Goal: Task Accomplishment & Management: Manage account settings

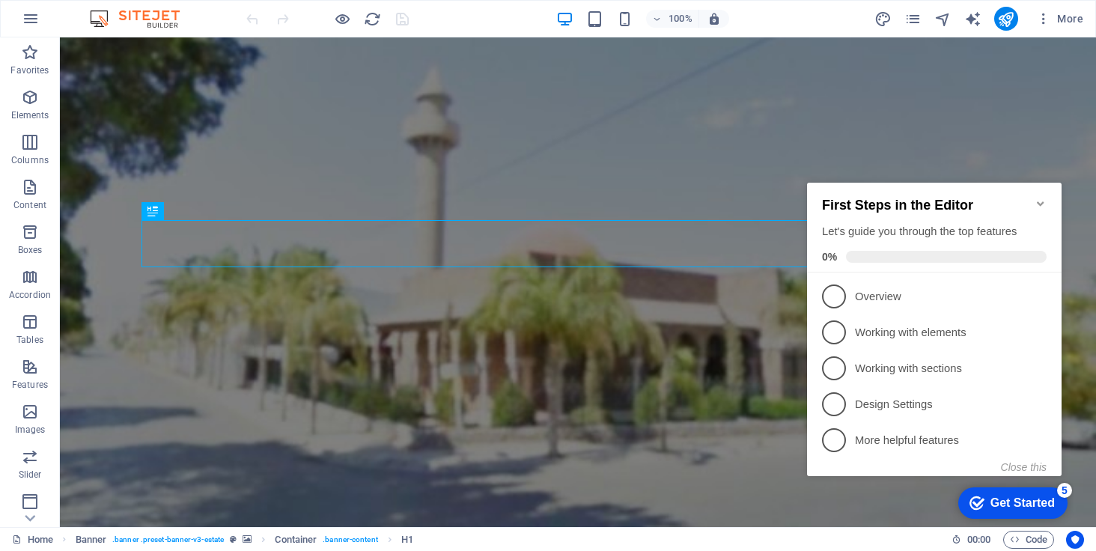
click at [1037, 201] on icon "Minimize checklist" at bounding box center [1040, 203] width 7 height 4
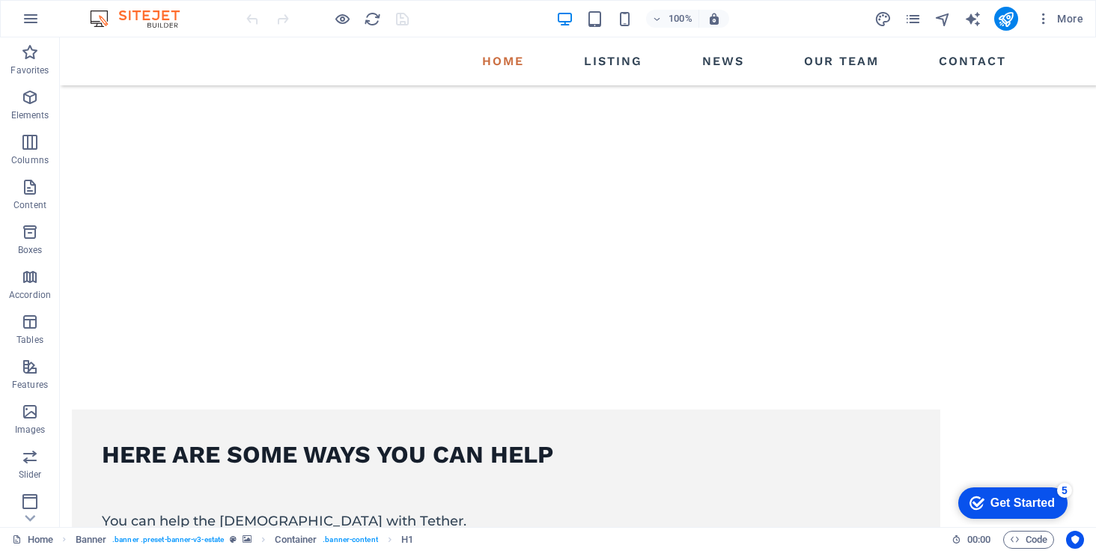
scroll to position [529, 0]
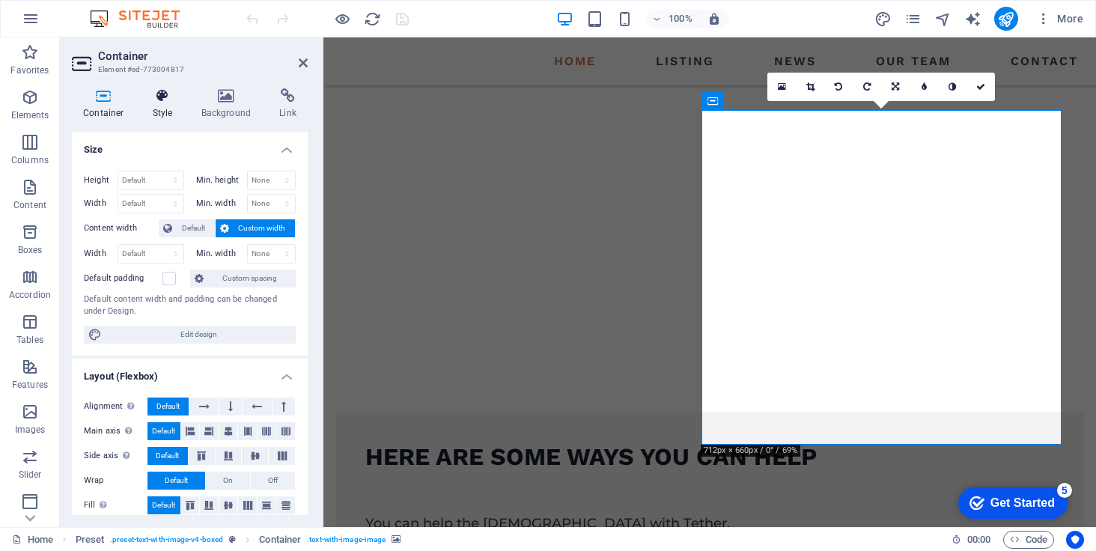
click at [162, 106] on h4 "Style" at bounding box center [165, 103] width 49 height 31
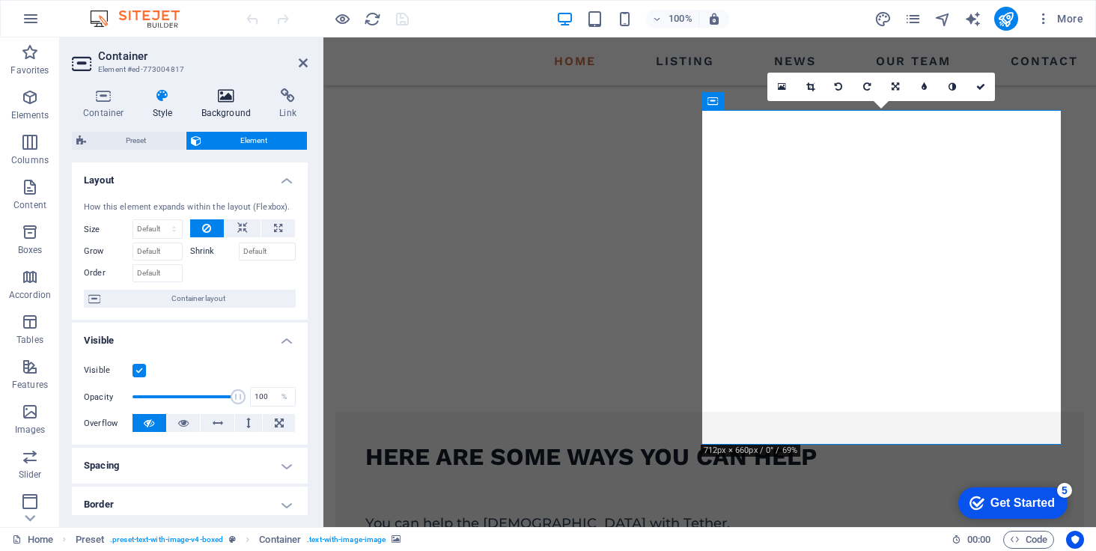
click at [221, 104] on h4 "Background" at bounding box center [229, 103] width 79 height 31
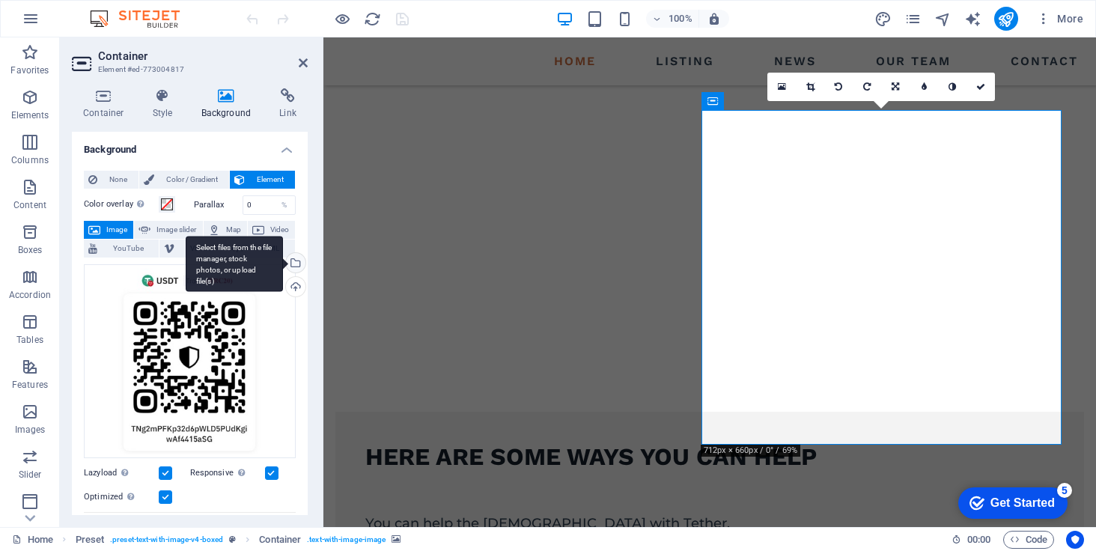
click at [283, 257] on div "Select files from the file manager, stock photos, or upload file(s)" at bounding box center [234, 264] width 97 height 56
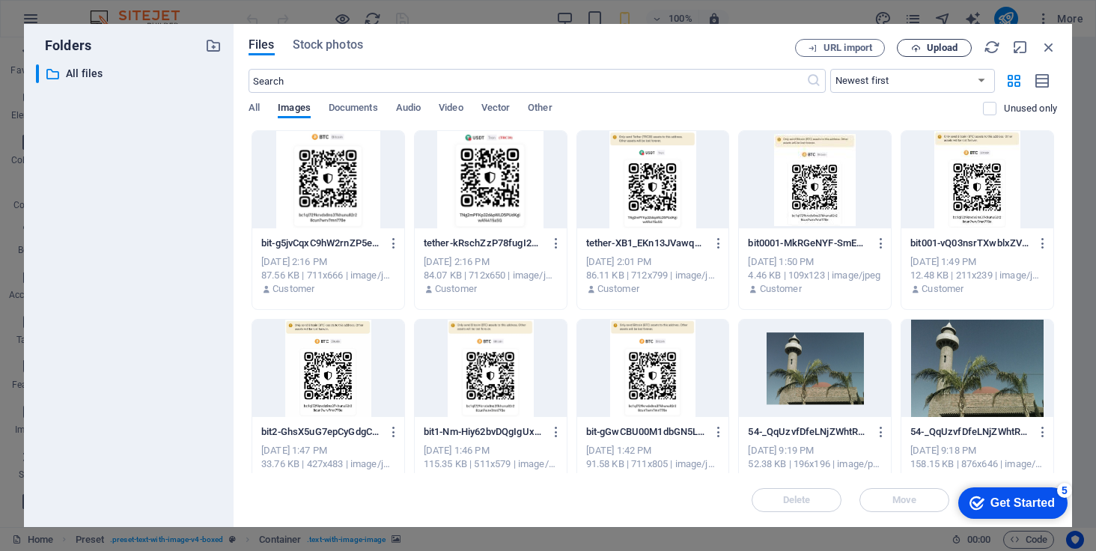
click at [923, 48] on span "Upload" at bounding box center [934, 48] width 61 height 10
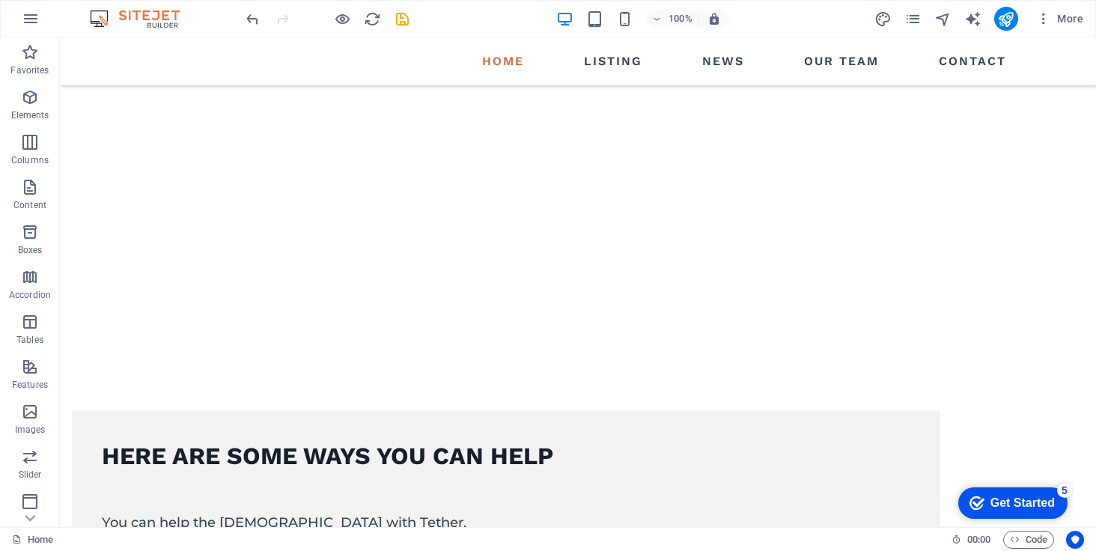
scroll to position [531, 0]
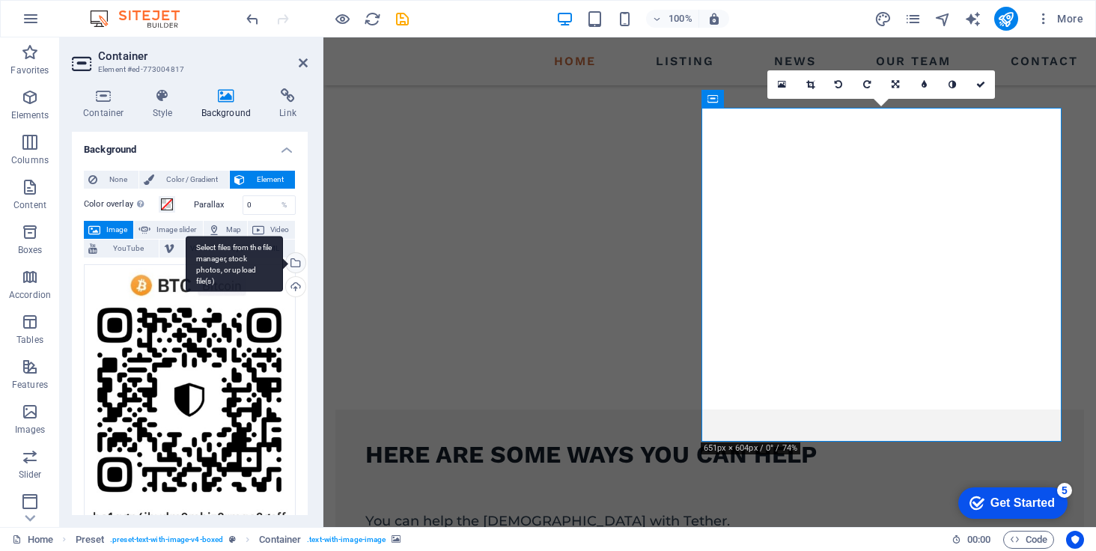
click at [283, 264] on div "Select files from the file manager, stock photos, or upload file(s)" at bounding box center [234, 264] width 97 height 56
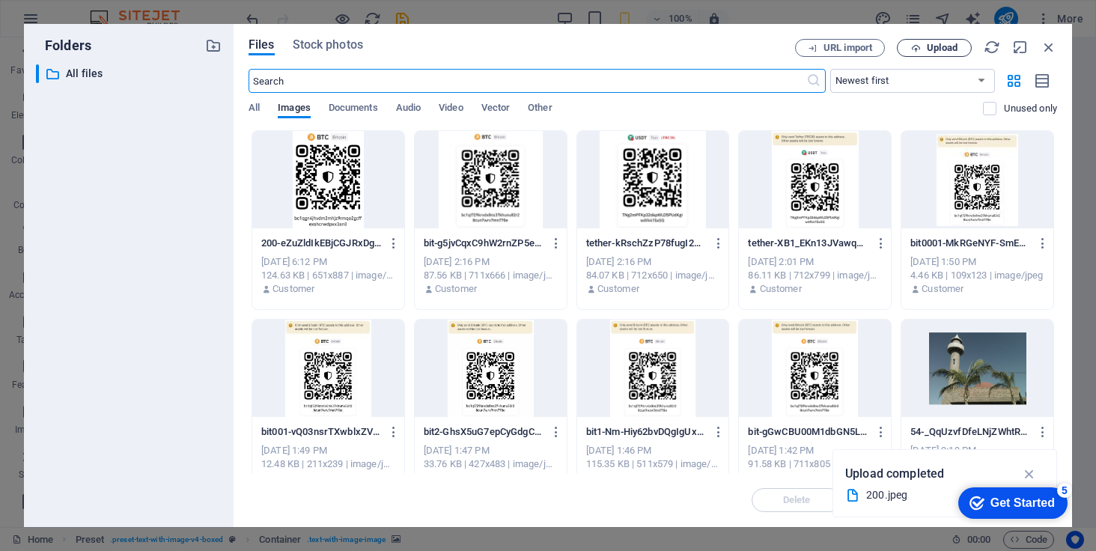
click at [917, 55] on button "Upload" at bounding box center [934, 48] width 75 height 18
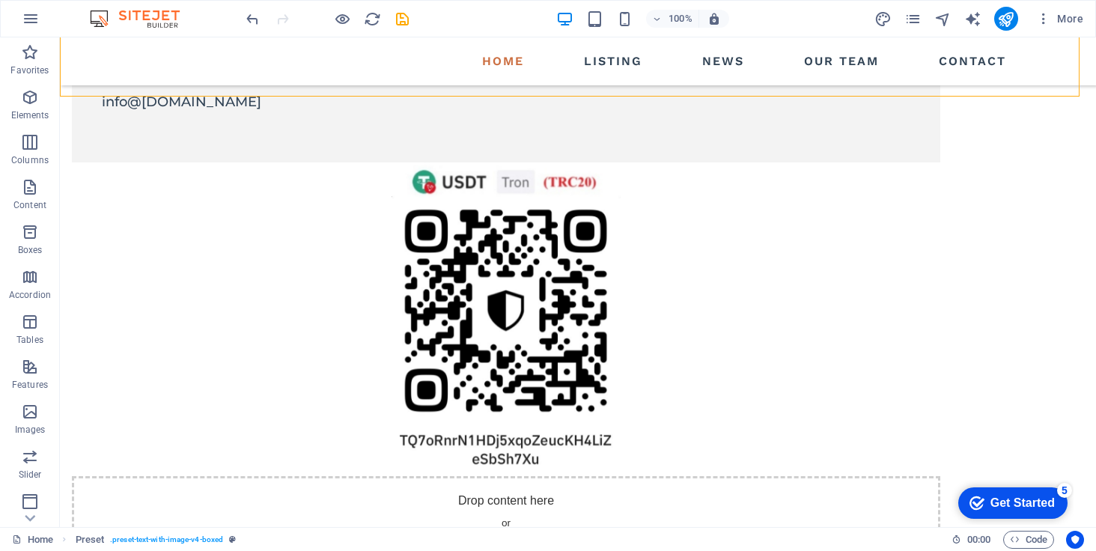
scroll to position [1046, 0]
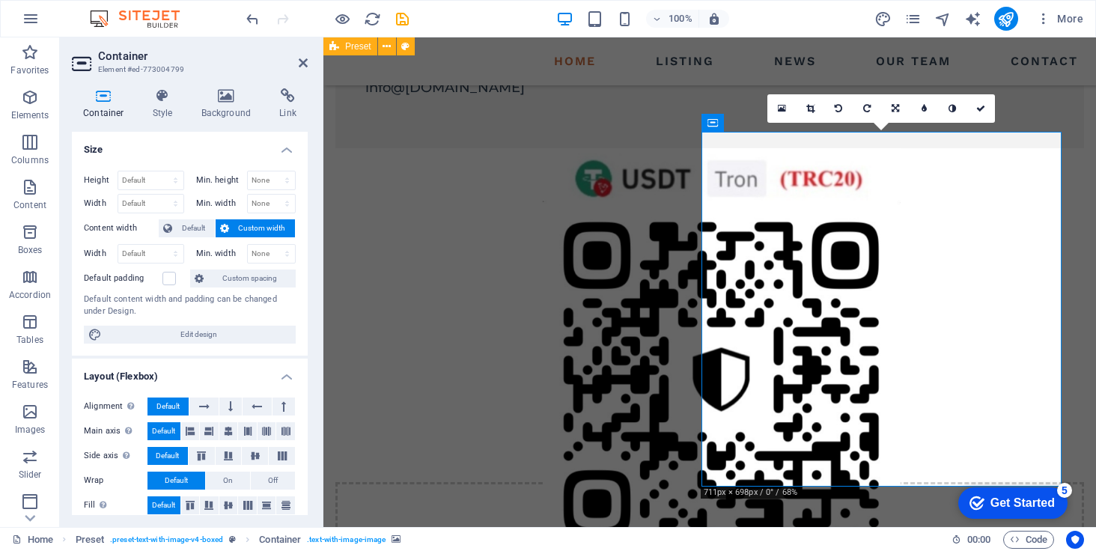
scroll to position [1066, 0]
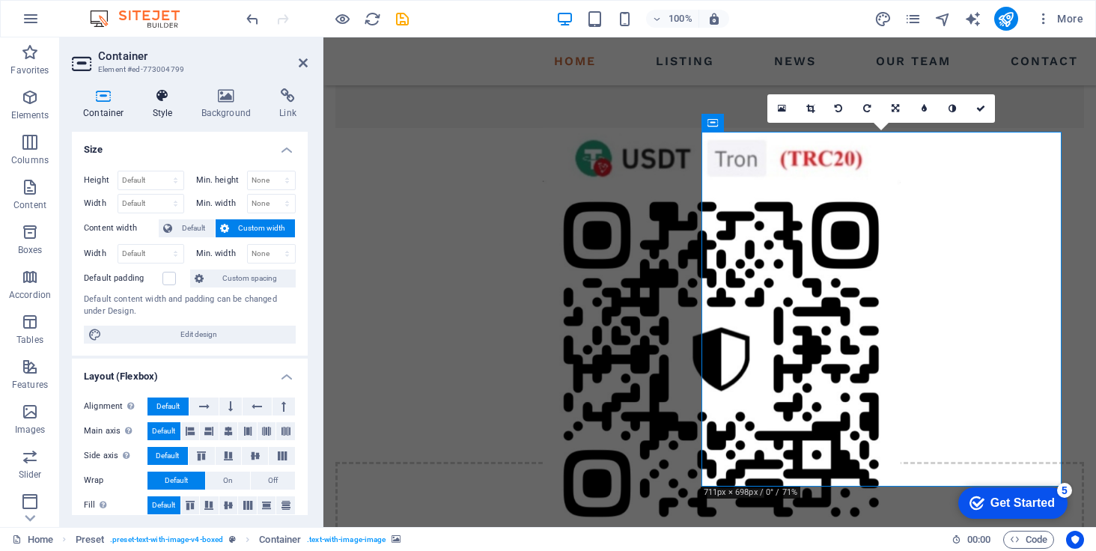
click at [174, 107] on h4 "Style" at bounding box center [165, 103] width 49 height 31
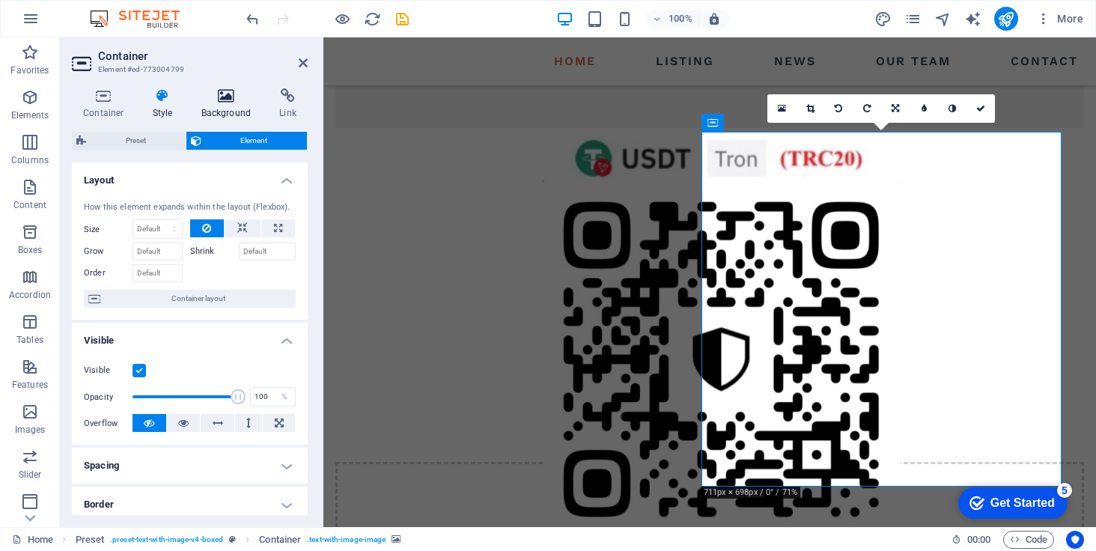
click at [222, 103] on h4 "Background" at bounding box center [229, 103] width 79 height 31
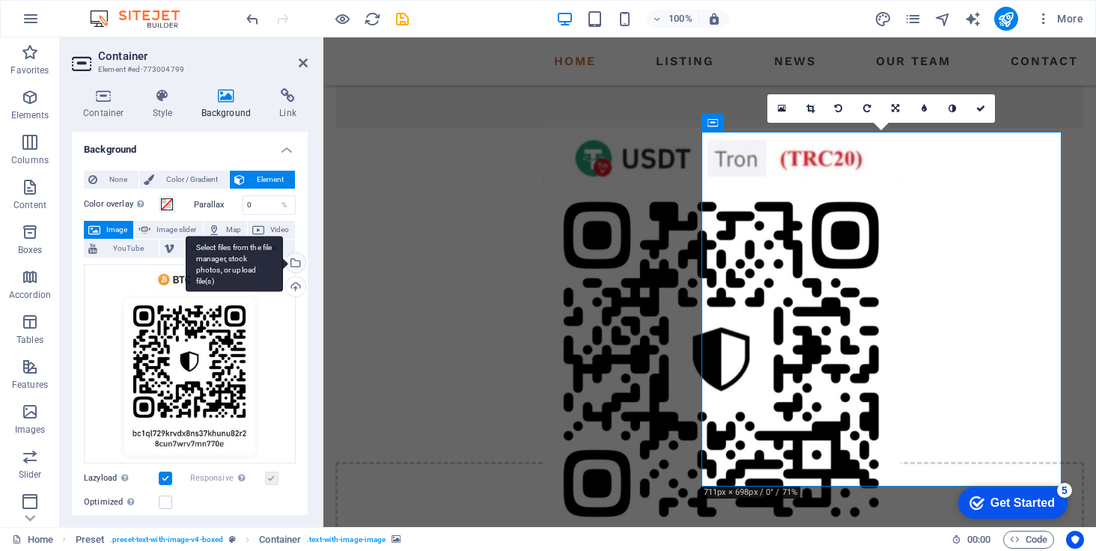
click at [283, 263] on div "Select files from the file manager, stock photos, or upload file(s)" at bounding box center [234, 264] width 97 height 56
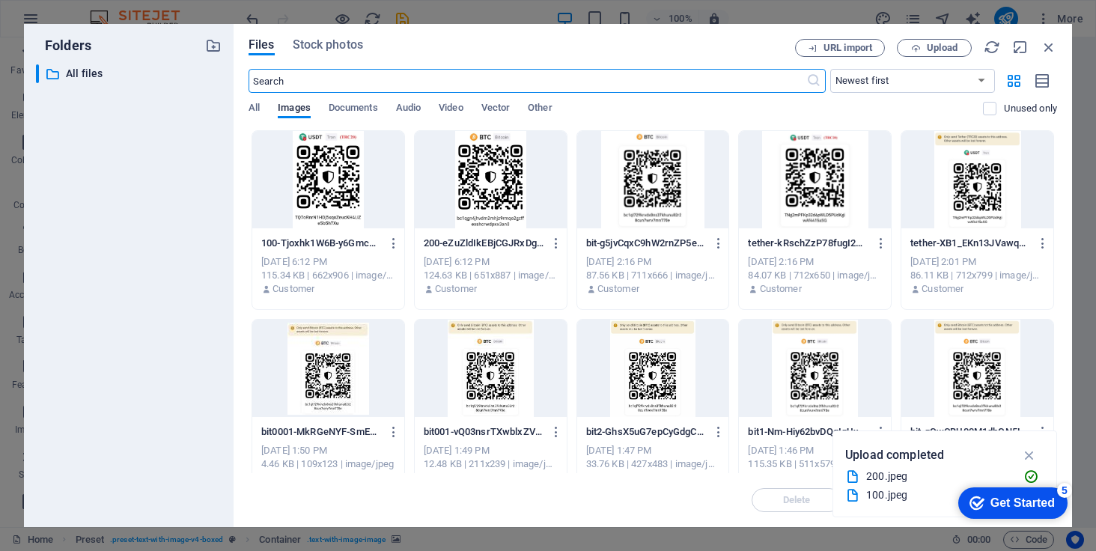
scroll to position [1064, 0]
click at [923, 43] on span "Upload" at bounding box center [934, 48] width 61 height 10
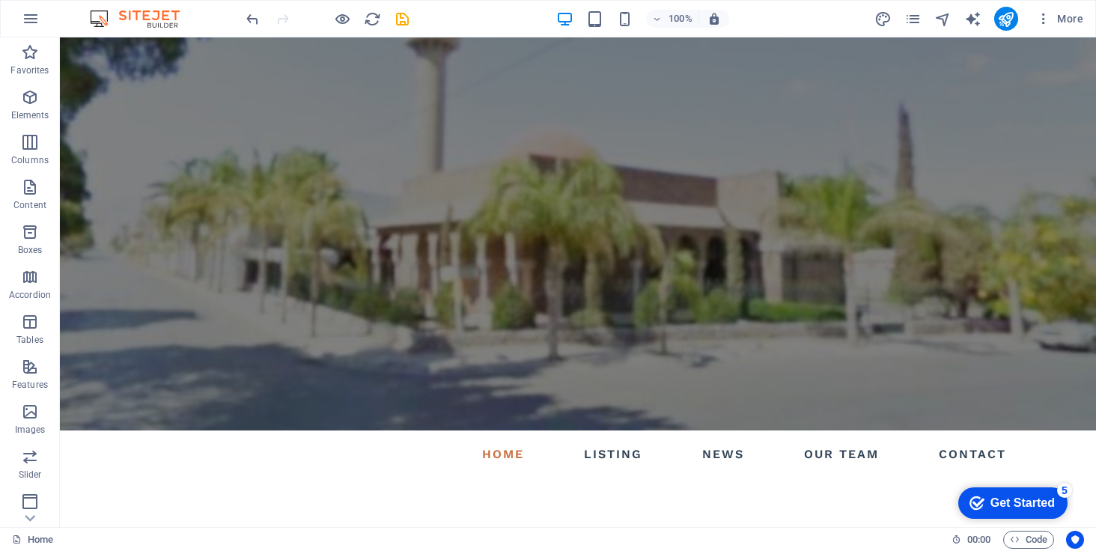
scroll to position [0, 0]
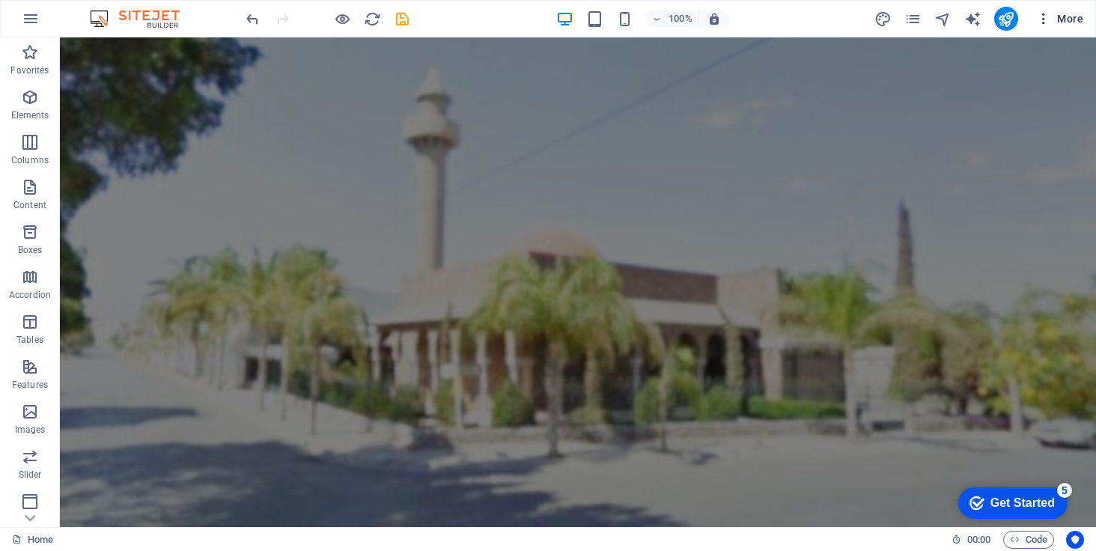
click at [1045, 21] on icon "button" at bounding box center [1043, 18] width 15 height 15
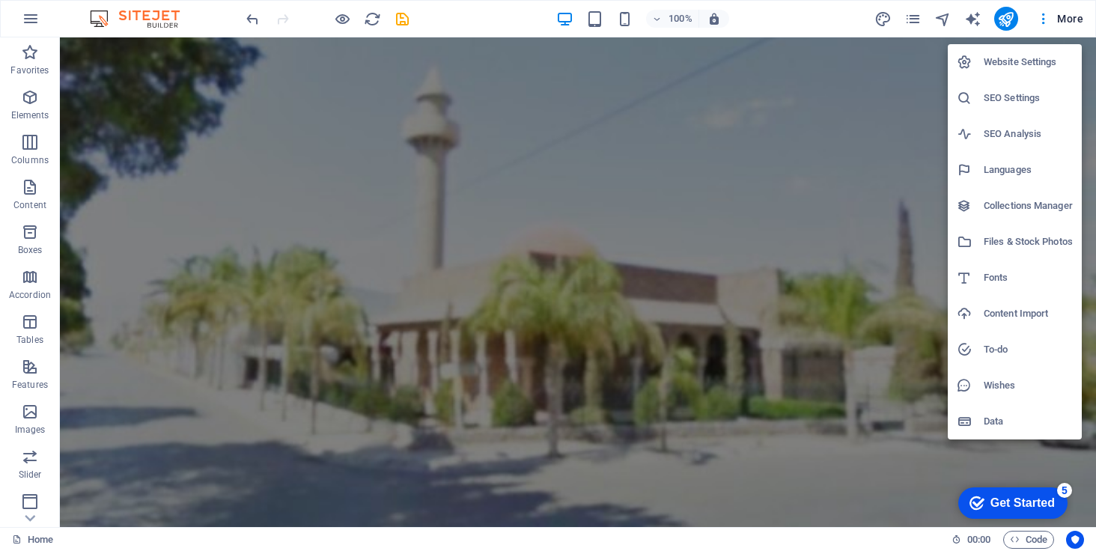
click at [1017, 59] on h6 "Website Settings" at bounding box center [1028, 62] width 89 height 18
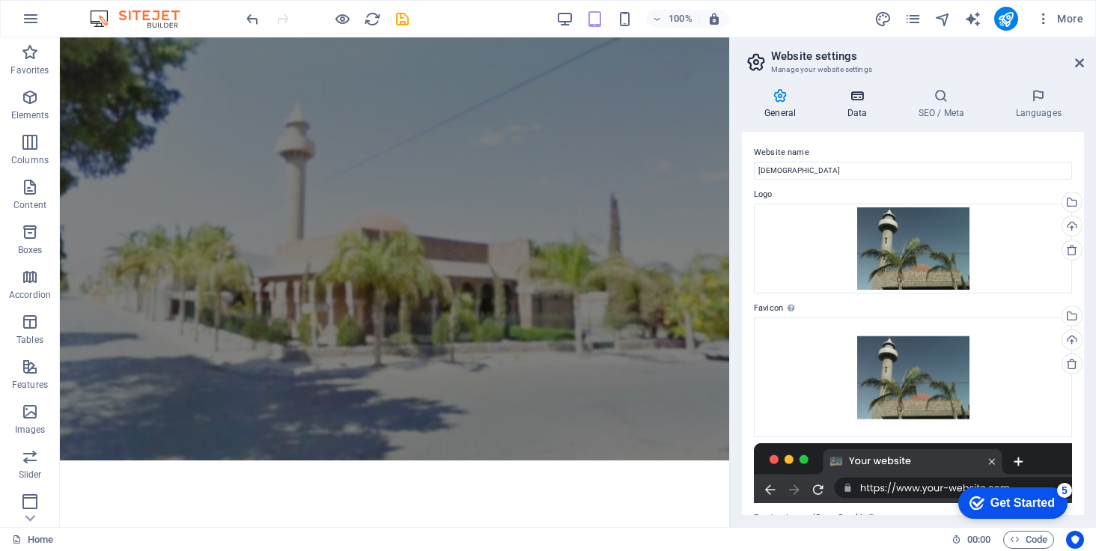
click at [853, 94] on icon at bounding box center [856, 95] width 65 height 15
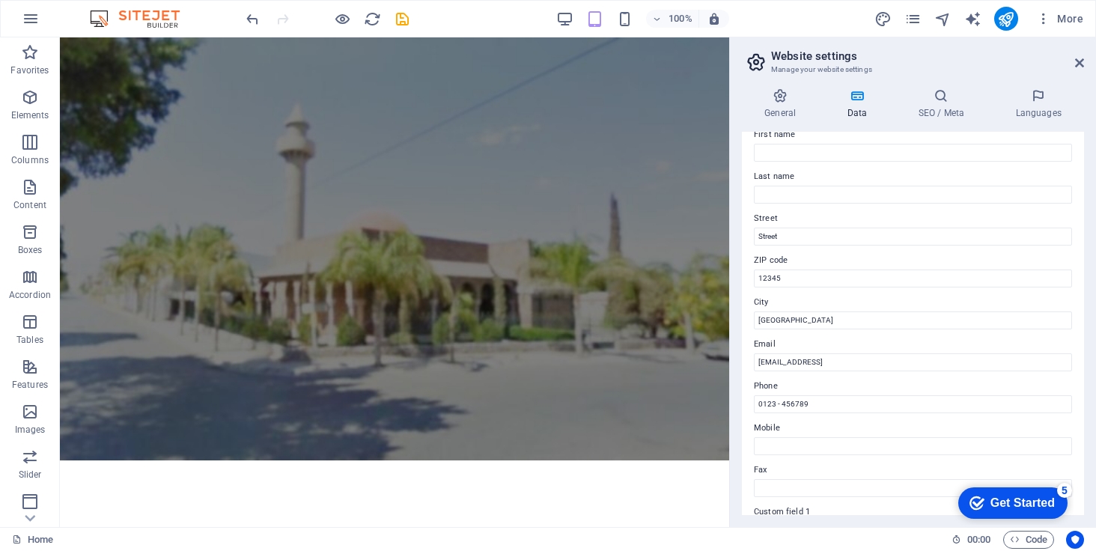
scroll to position [92, 0]
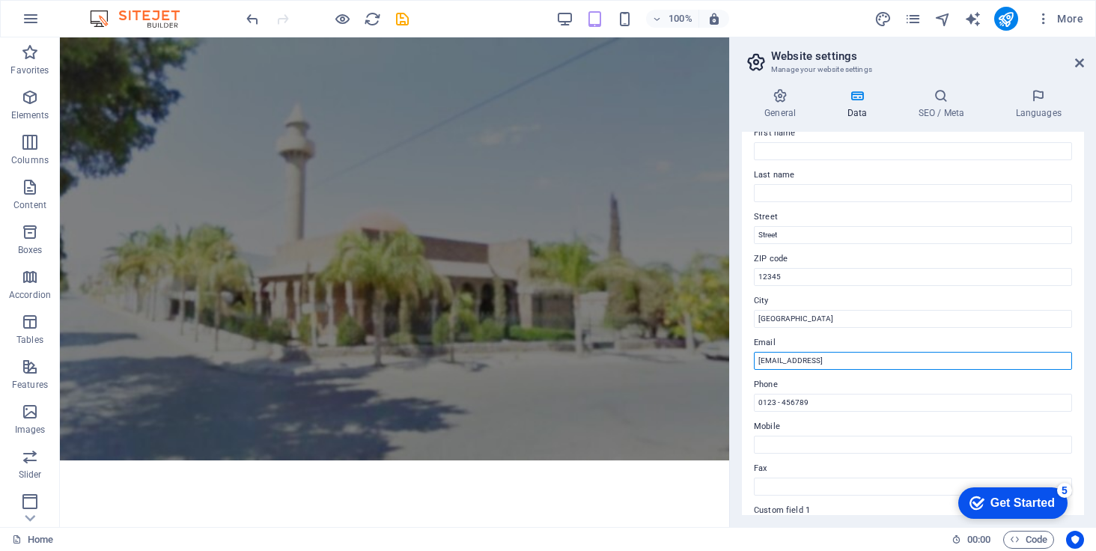
click at [973, 358] on input "[EMAIL_ADDRESS]" at bounding box center [913, 361] width 318 height 18
type input "[EMAIL_ADDRESS][DOMAIN_NAME]"
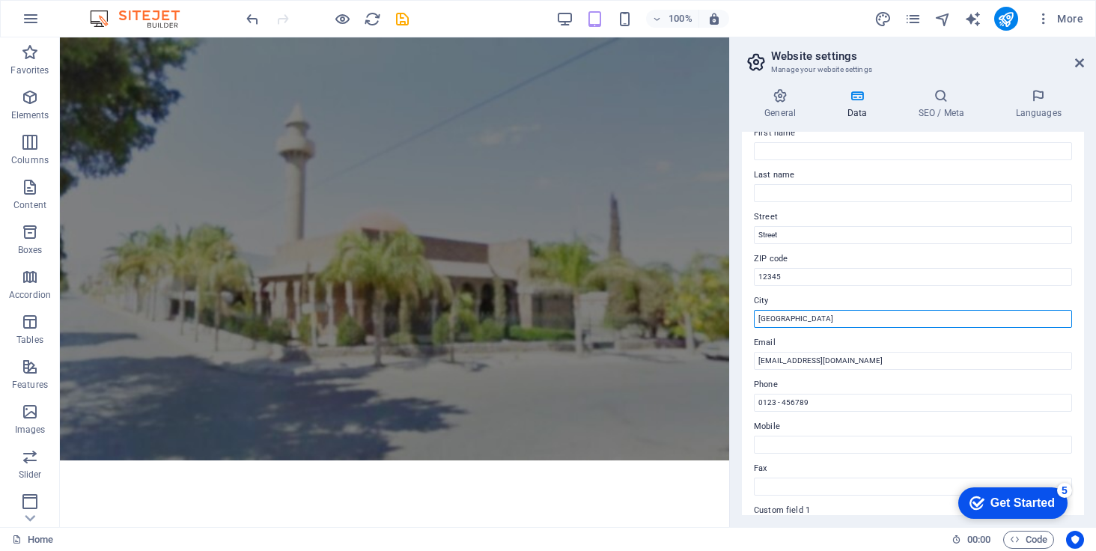
click at [799, 320] on input "[GEOGRAPHIC_DATA]" at bounding box center [913, 319] width 318 height 18
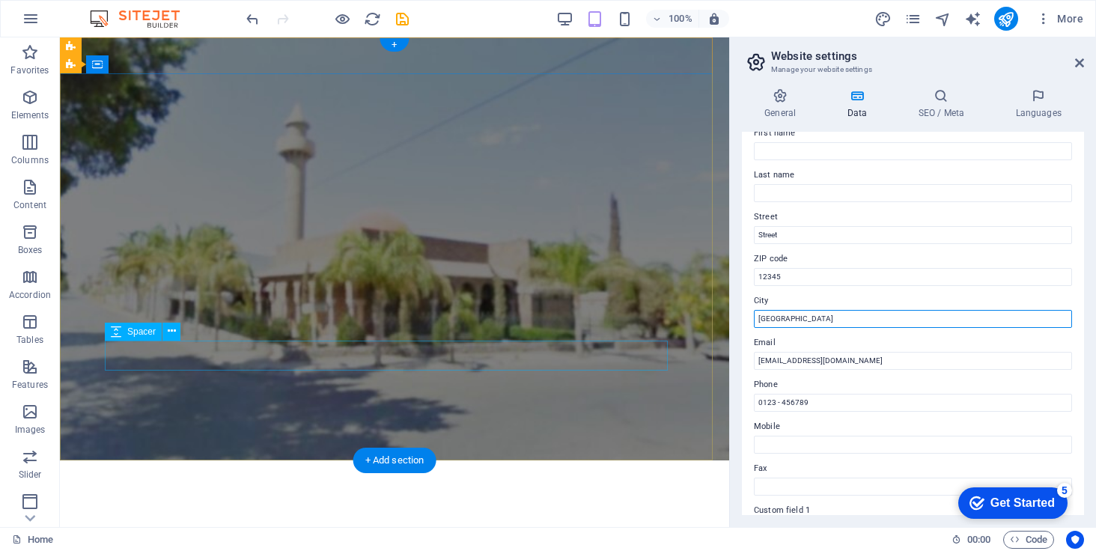
type input "[GEOGRAPHIC_DATA]"
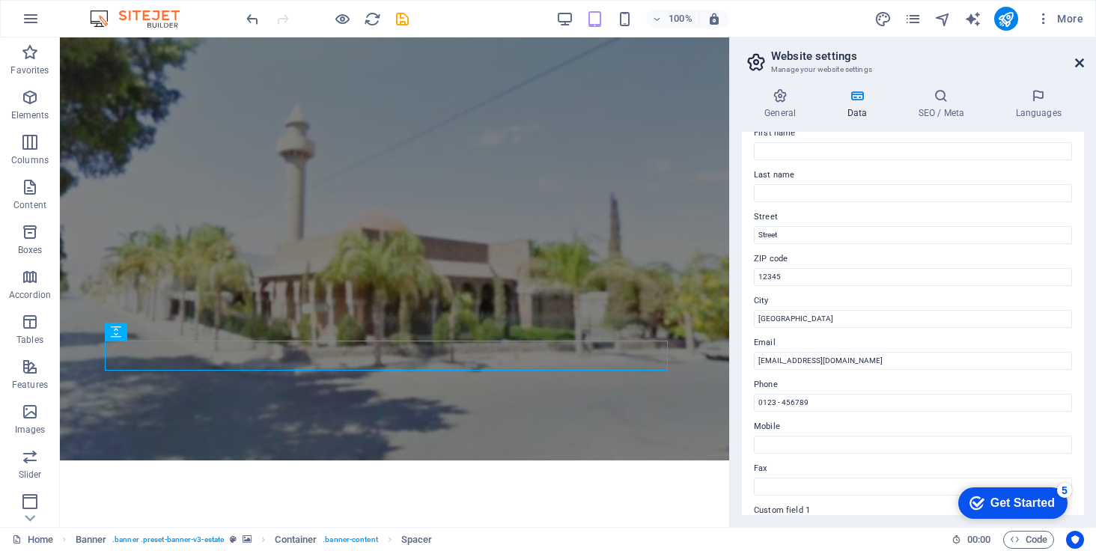
click at [1079, 63] on icon at bounding box center [1079, 63] width 9 height 12
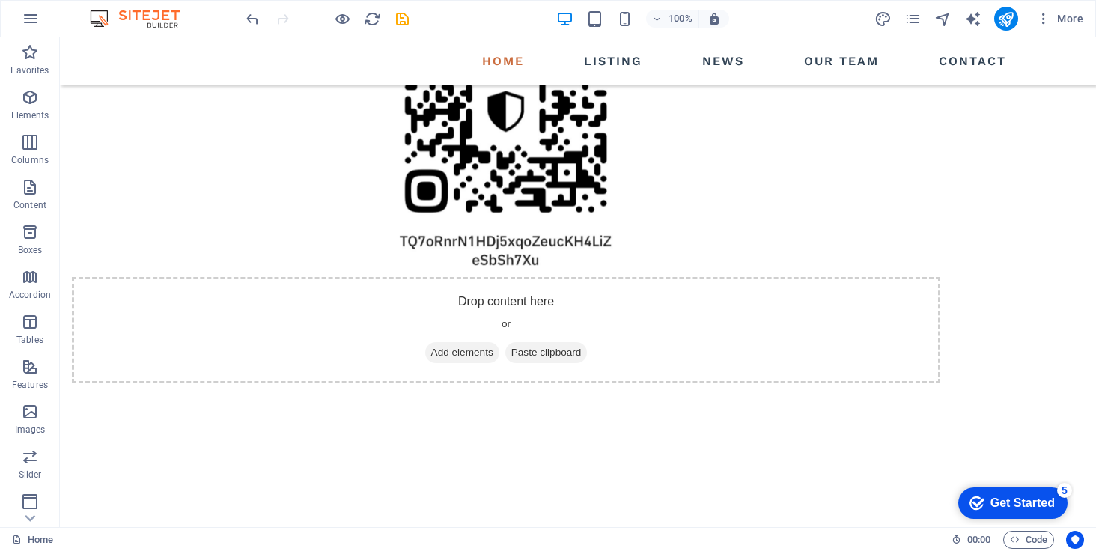
scroll to position [1635, 0]
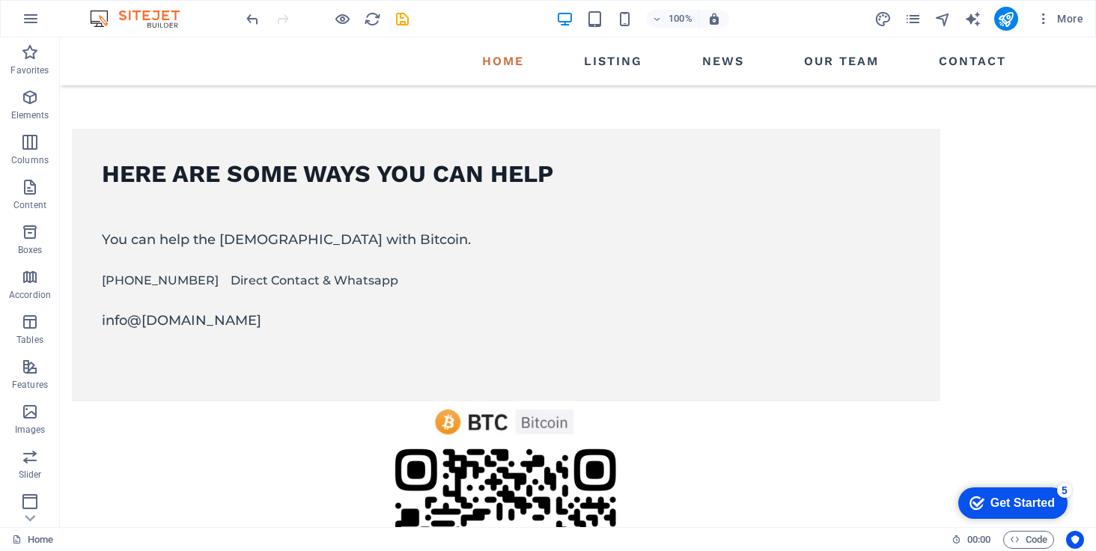
drag, startPoint x: 1091, startPoint y: 140, endPoint x: 1154, endPoint y: 579, distance: 443.2
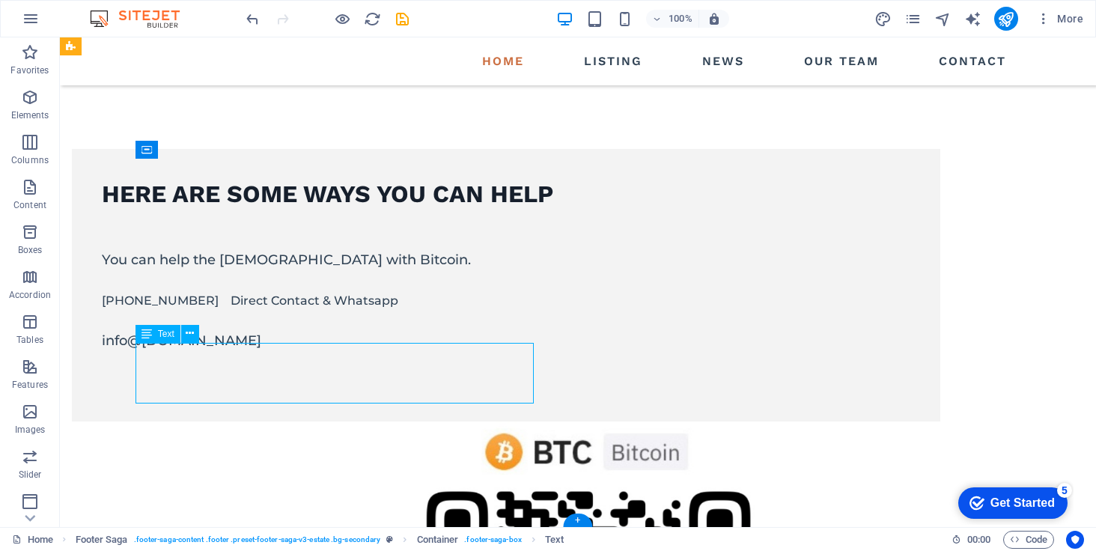
scroll to position [1675, 0]
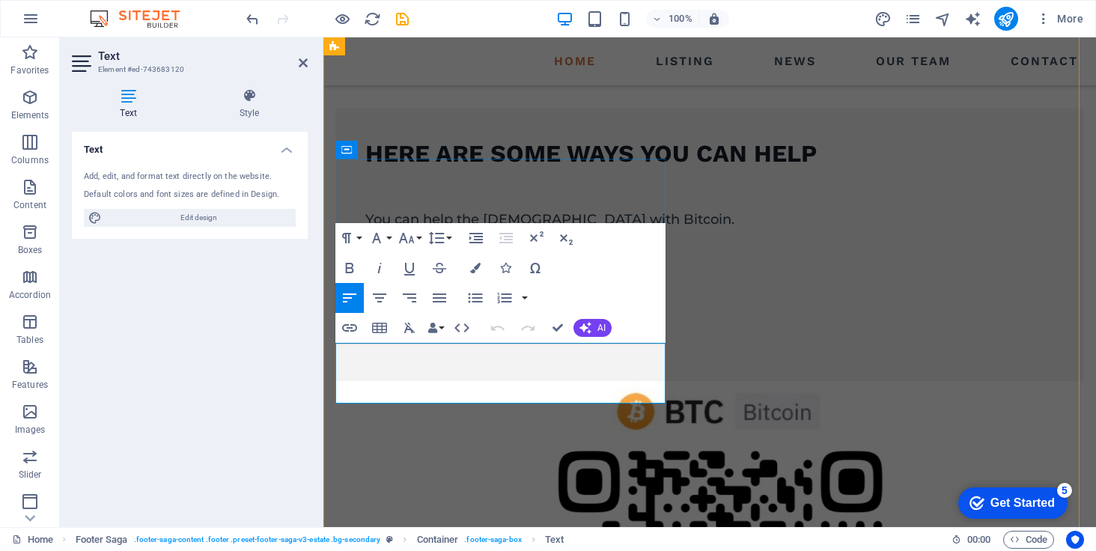
drag, startPoint x: 432, startPoint y: 374, endPoint x: 339, endPoint y: 376, distance: 92.8
drag, startPoint x: 338, startPoint y: 373, endPoint x: 434, endPoint y: 374, distance: 96.6
copy span "[PHONE_NUMBER]"
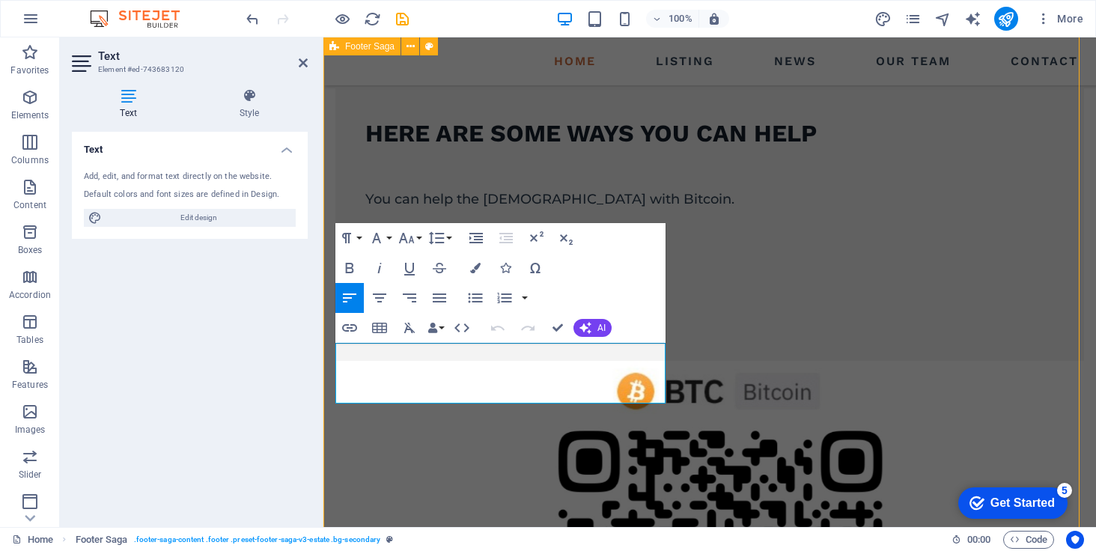
scroll to position [1635, 0]
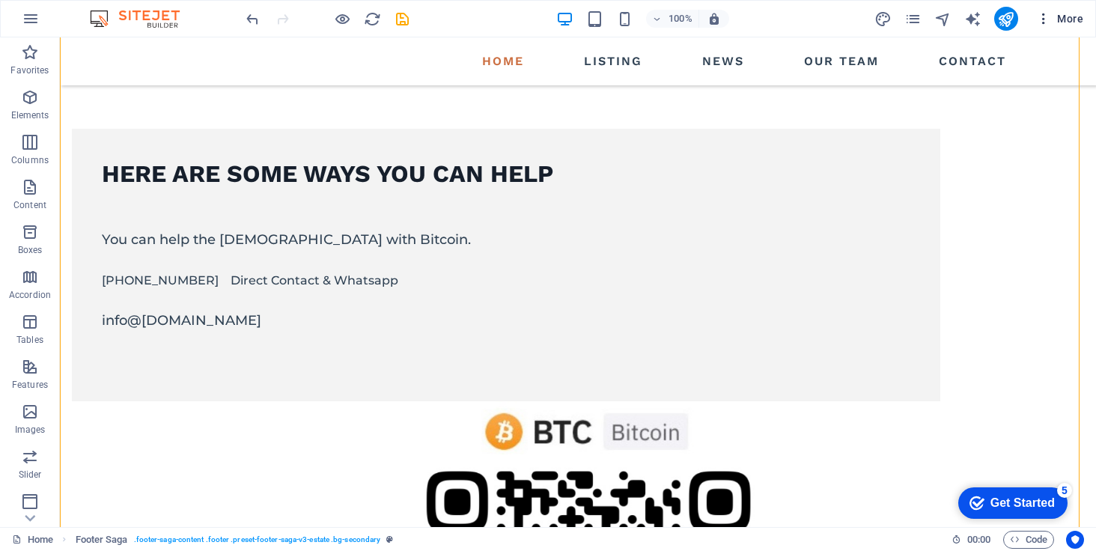
click at [1039, 26] on icon "button" at bounding box center [1043, 18] width 15 height 15
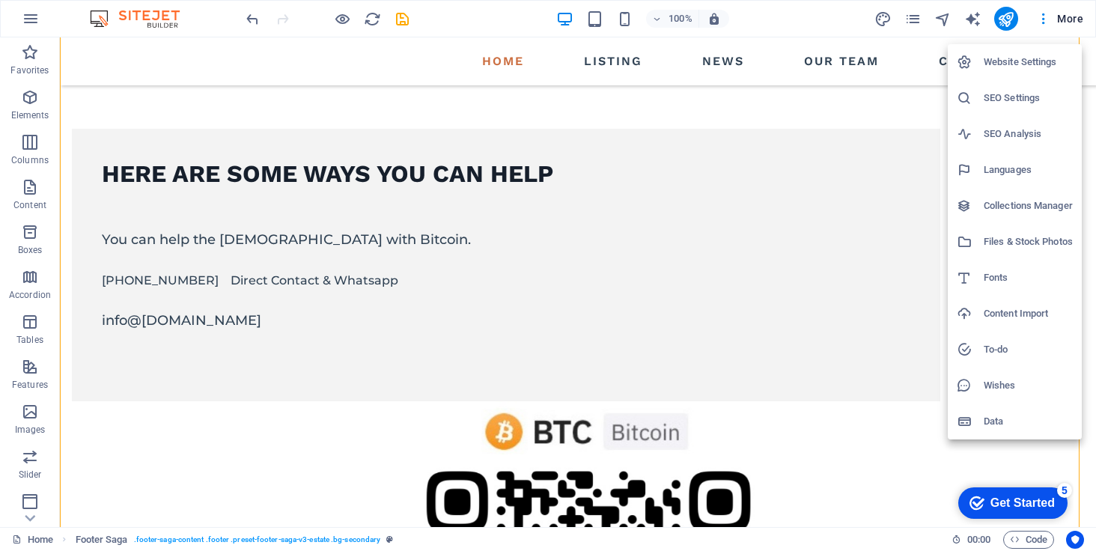
click at [1026, 63] on h6 "Website Settings" at bounding box center [1028, 62] width 89 height 18
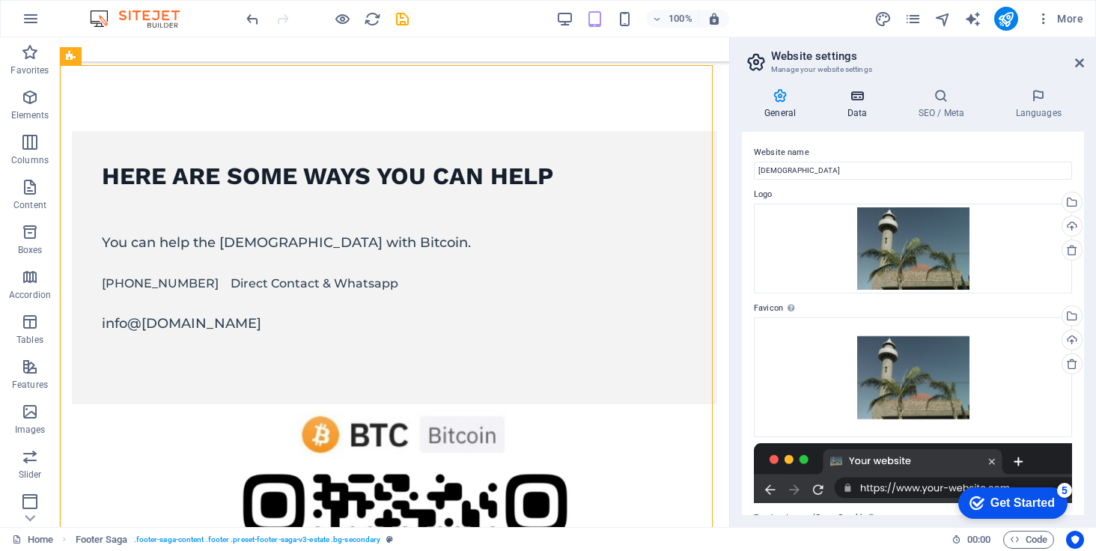
click at [856, 116] on h4 "Data" at bounding box center [859, 103] width 71 height 31
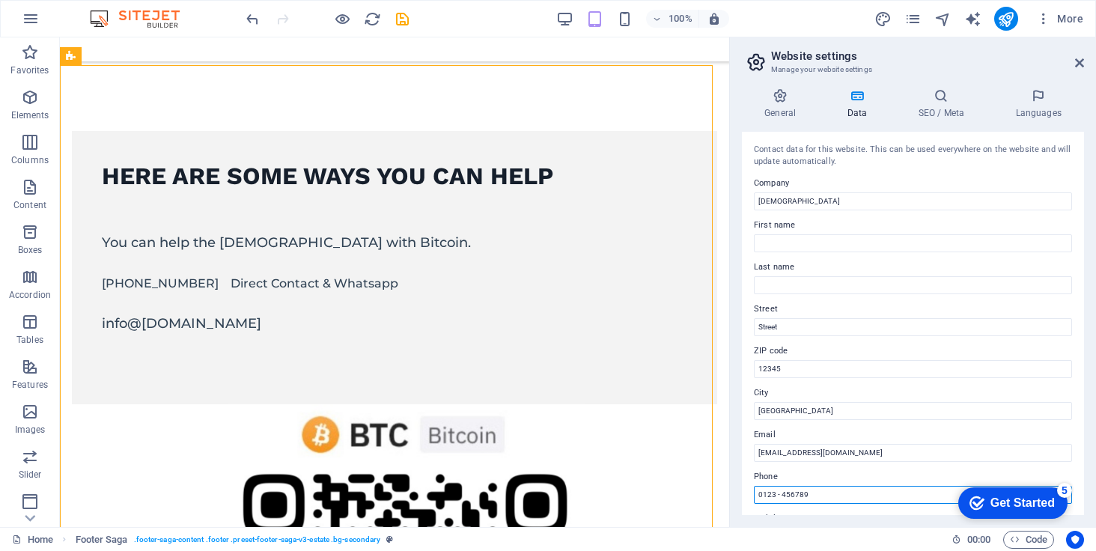
click at [820, 492] on input "0123 - 456789" at bounding box center [913, 495] width 318 height 18
paste input "[PHONE_NUMBER]"
type input "[PHONE_NUMBER]"
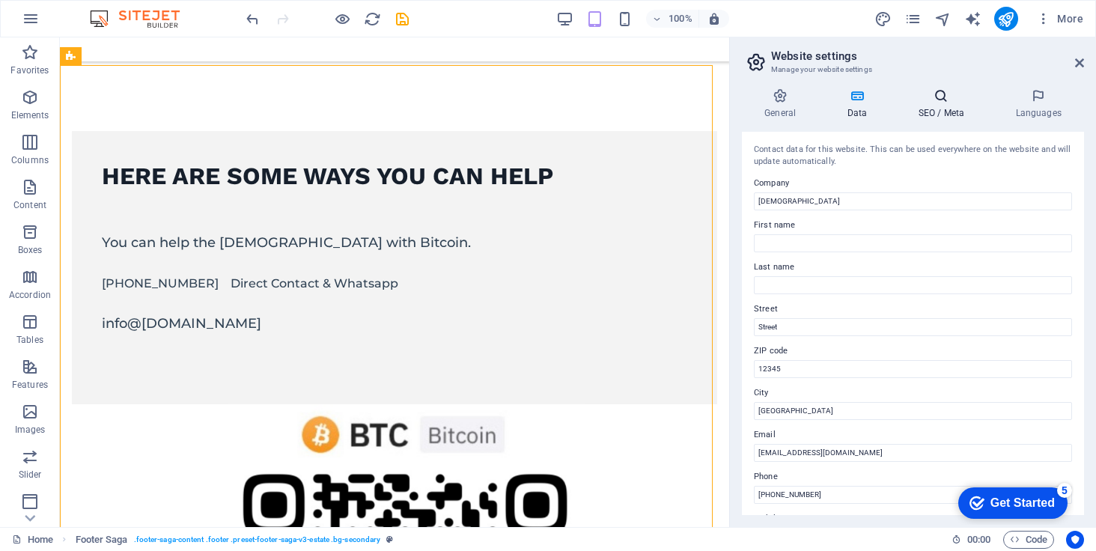
click at [936, 108] on h4 "SEO / Meta" at bounding box center [943, 103] width 97 height 31
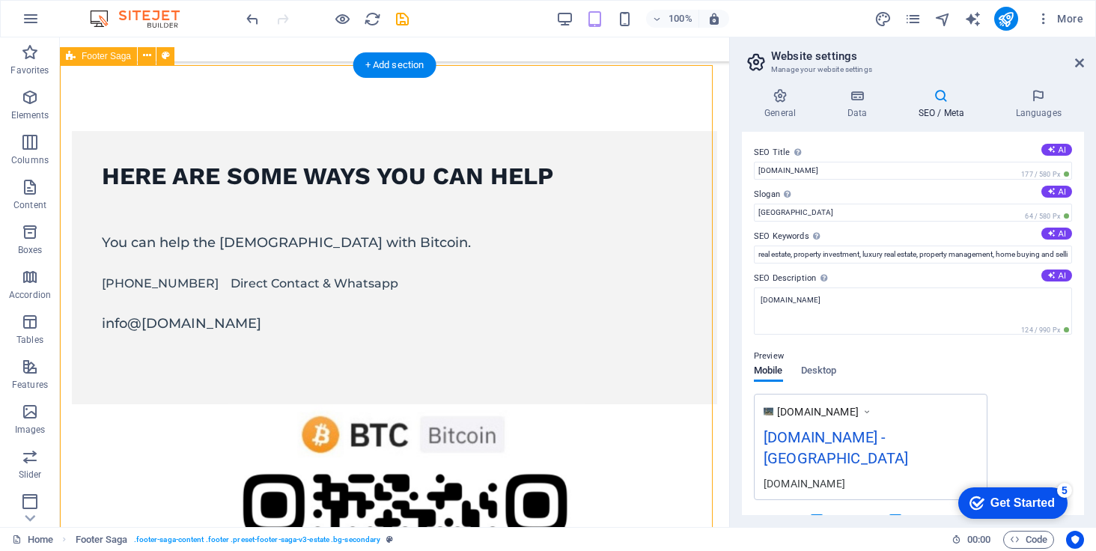
click at [1076, 61] on icon at bounding box center [1079, 63] width 9 height 12
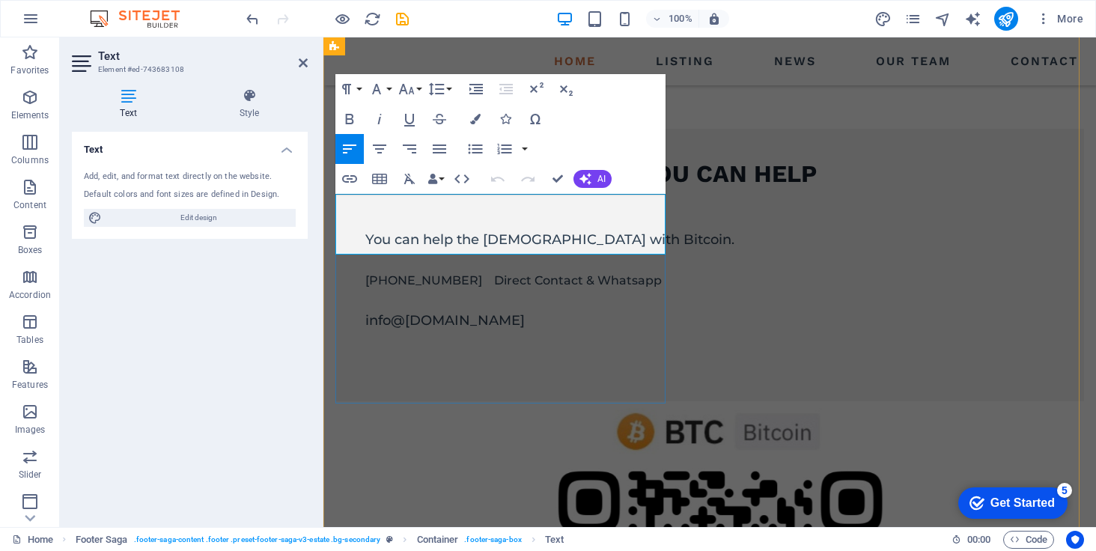
scroll to position [1675, 0]
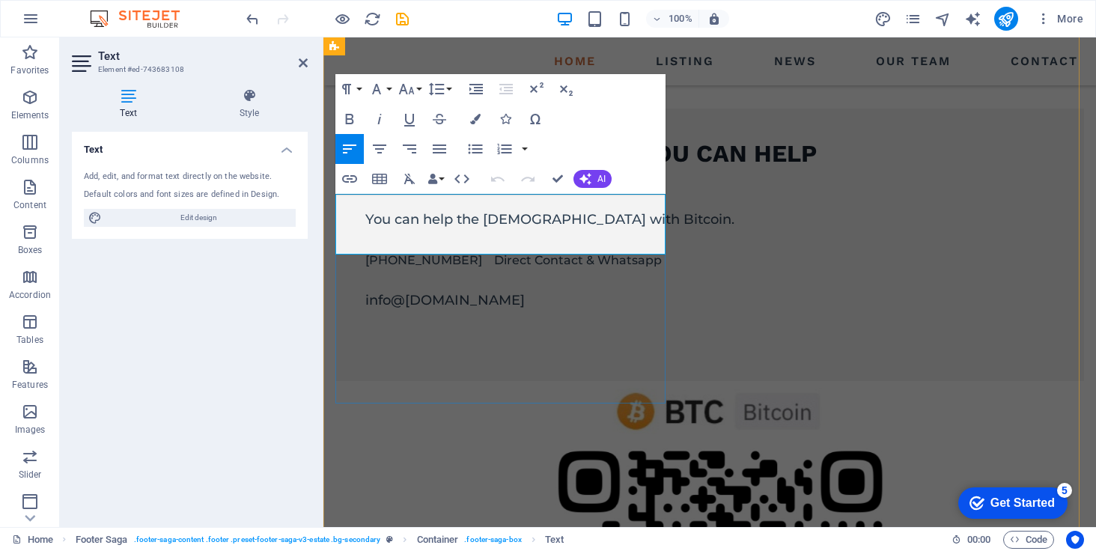
drag, startPoint x: 386, startPoint y: 243, endPoint x: 339, endPoint y: 248, distance: 47.5
drag, startPoint x: 336, startPoint y: 243, endPoint x: 384, endPoint y: 247, distance: 48.1
copy p "Torreón"
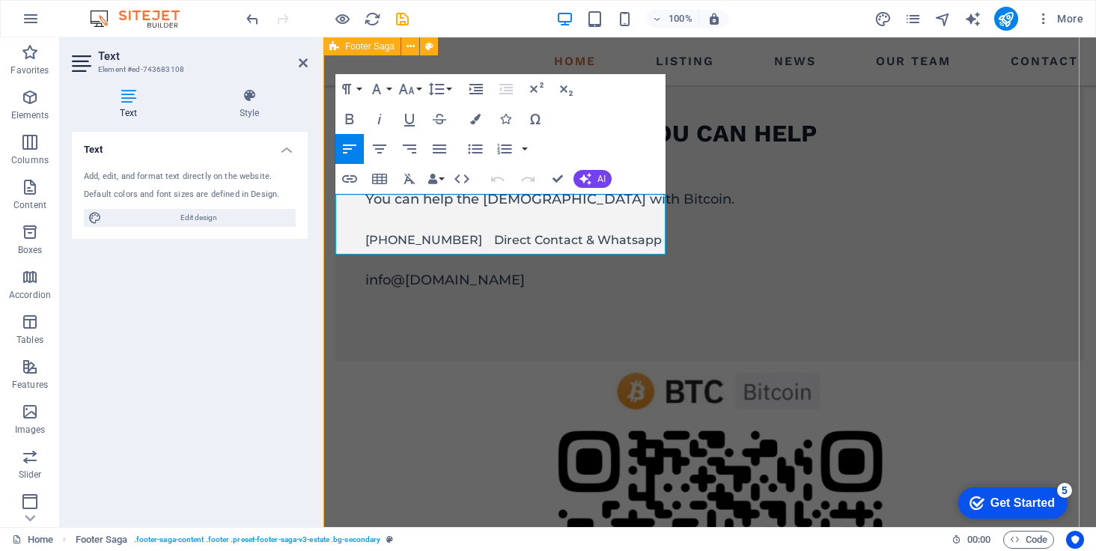
scroll to position [1635, 0]
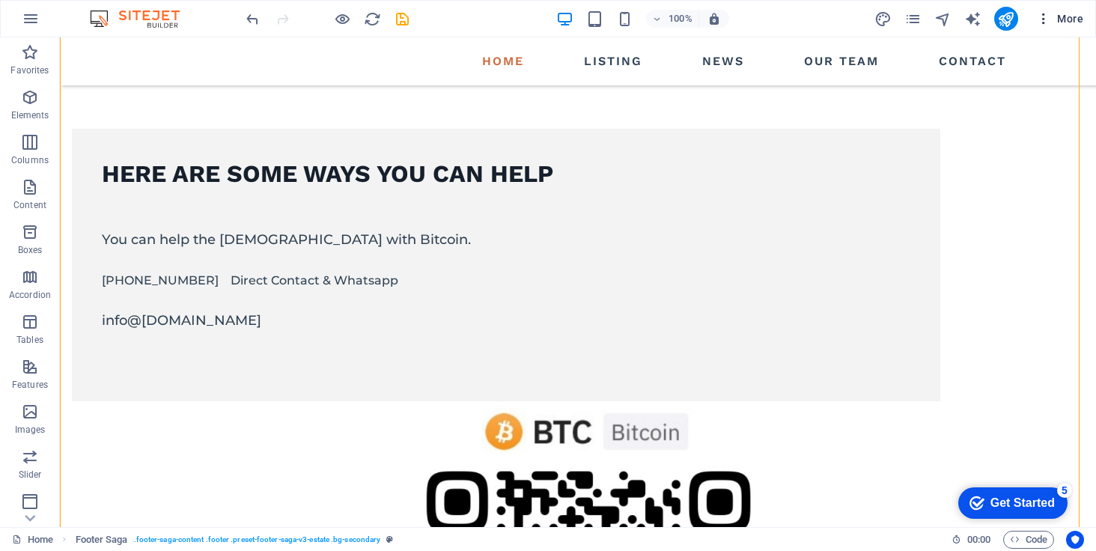
click at [1041, 22] on icon "button" at bounding box center [1043, 18] width 15 height 15
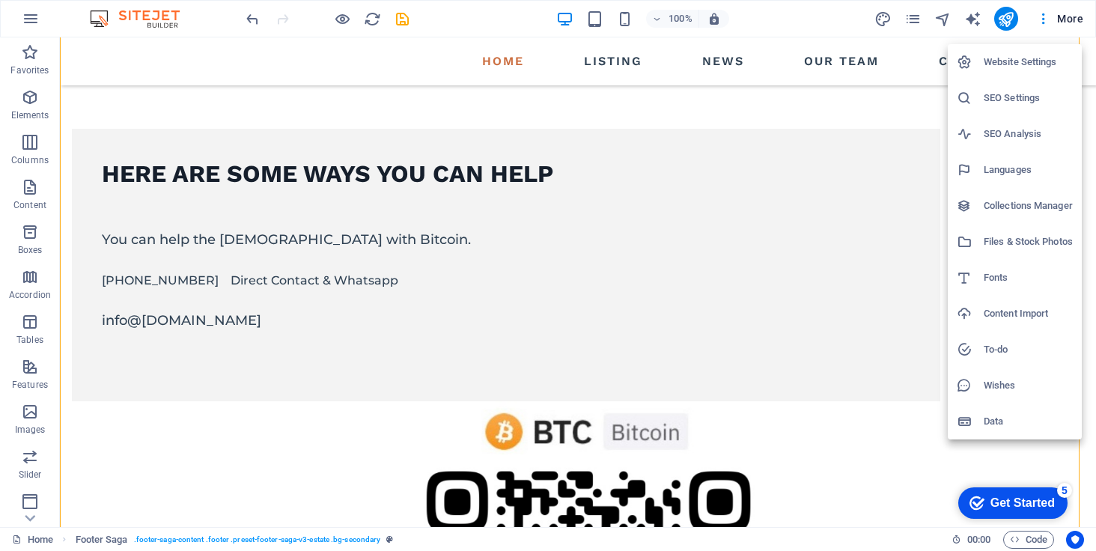
click at [1019, 54] on h6 "Website Settings" at bounding box center [1028, 62] width 89 height 18
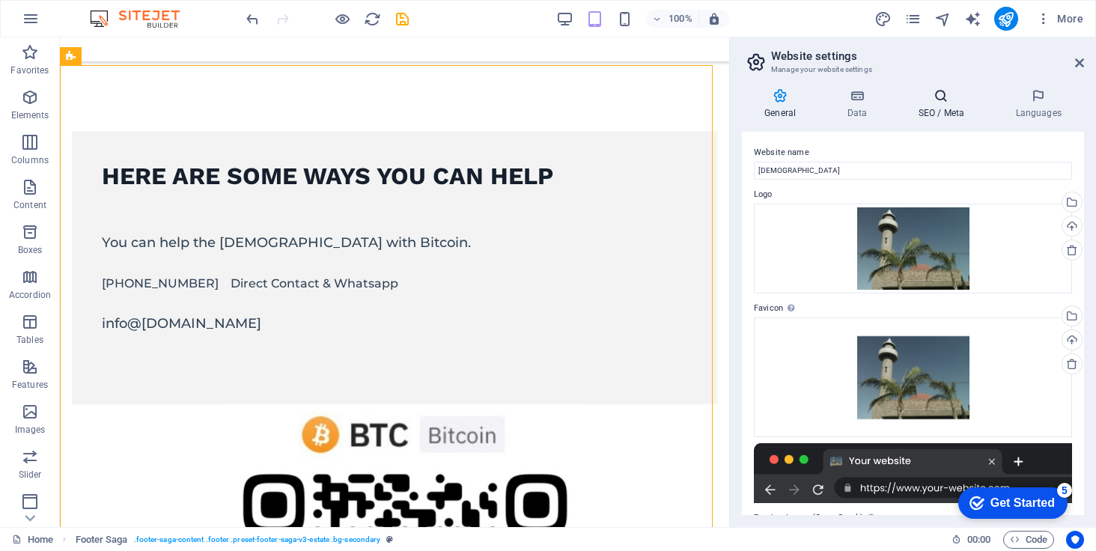
click at [925, 100] on icon at bounding box center [940, 95] width 91 height 15
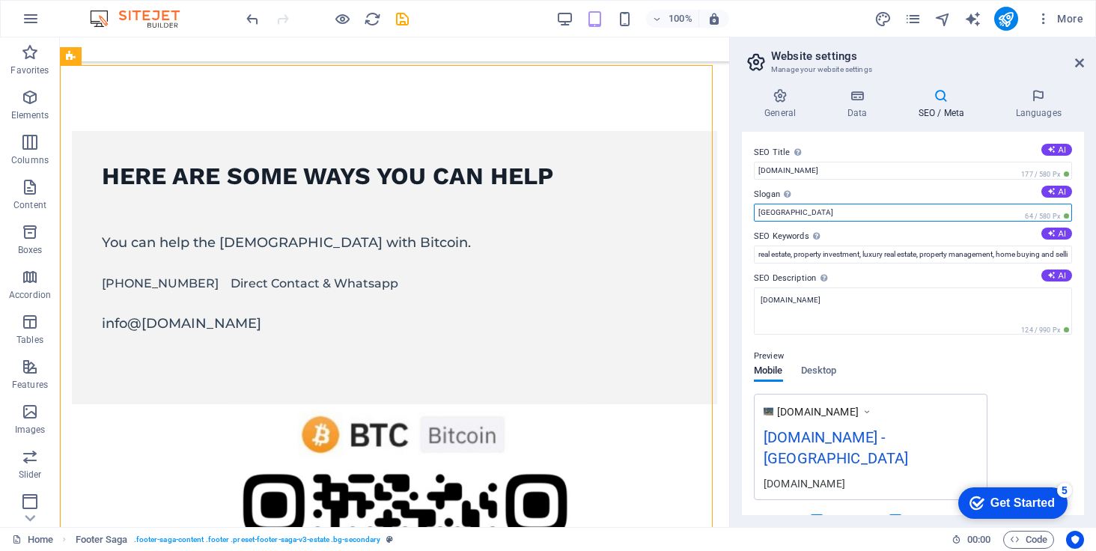
click at [833, 206] on input "[GEOGRAPHIC_DATA]" at bounding box center [913, 213] width 318 height 18
paste input "Torreón"
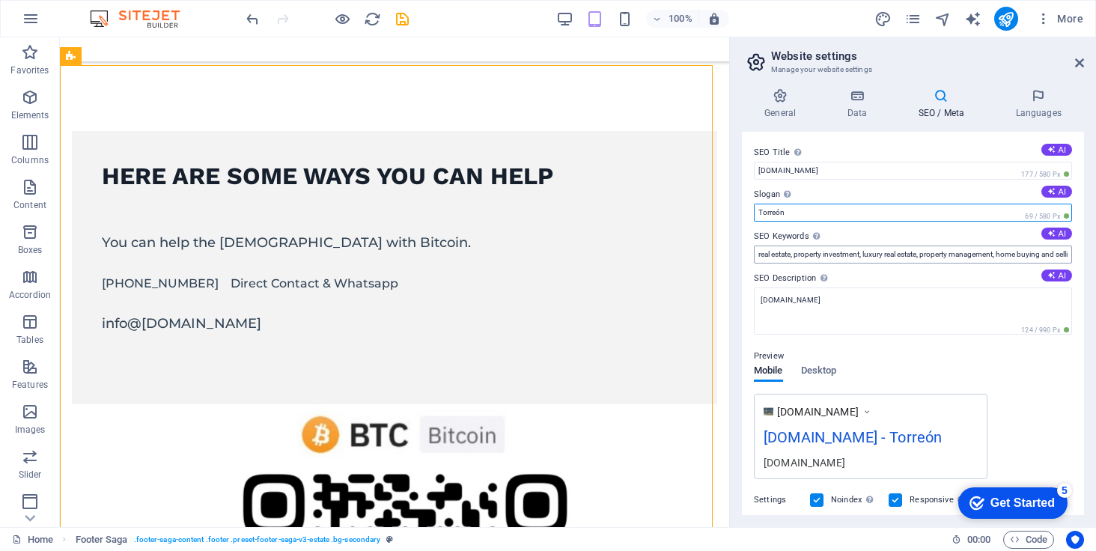
type input "Torreón"
click at [891, 251] on input "real estate, property investment, luxury real estate, property management, home…" at bounding box center [913, 255] width 318 height 18
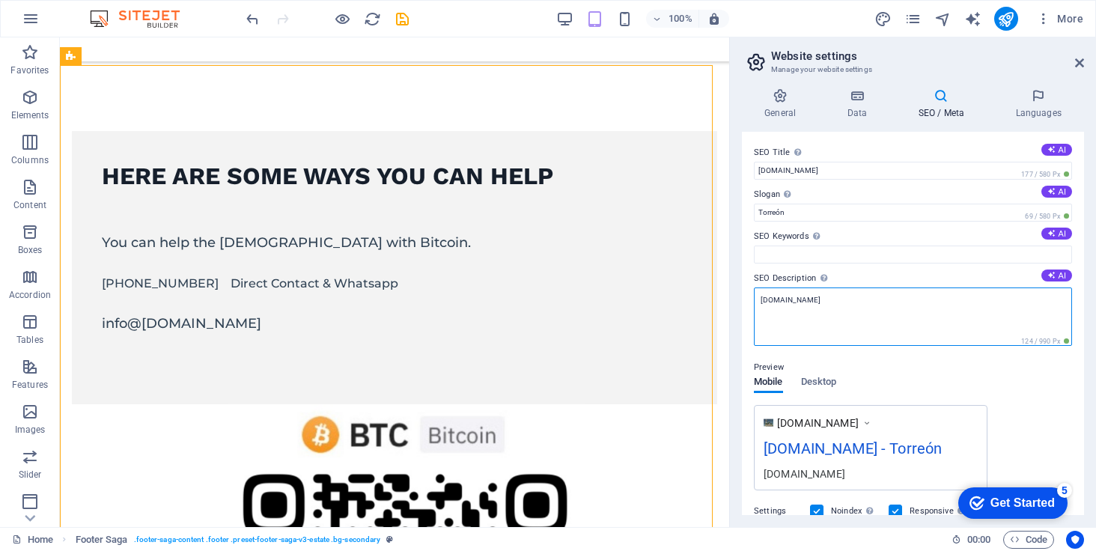
drag, startPoint x: 808, startPoint y: 297, endPoint x: 746, endPoint y: 302, distance: 63.1
click at [746, 302] on div "SEO Title The title of your website - make it something that stands out in sear…" at bounding box center [913, 323] width 342 height 383
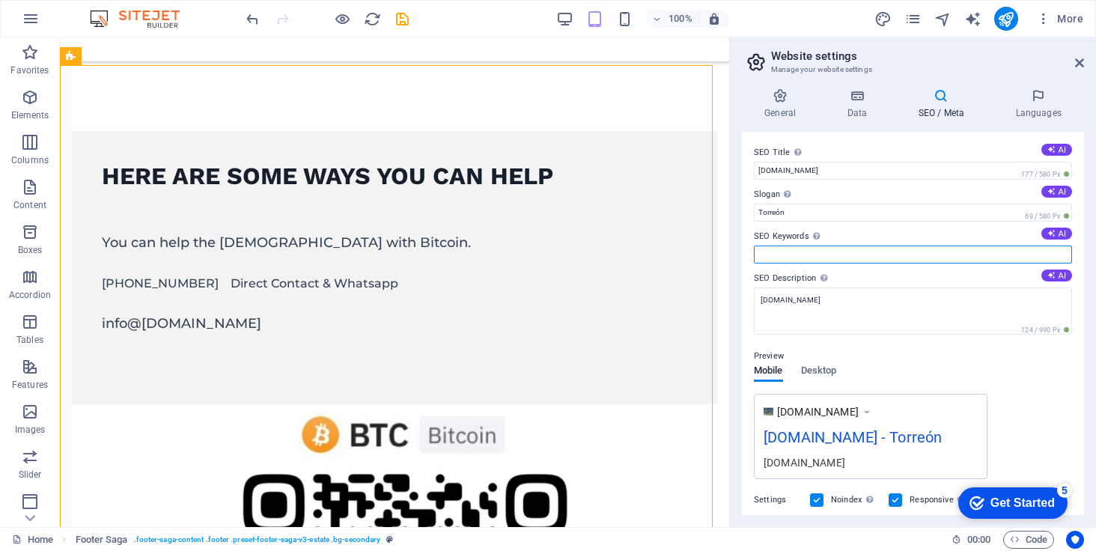
click at [805, 247] on input "SEO Keywords Comma-separated list of keywords representing your website. AI" at bounding box center [913, 255] width 318 height 18
paste input "surayamosque"
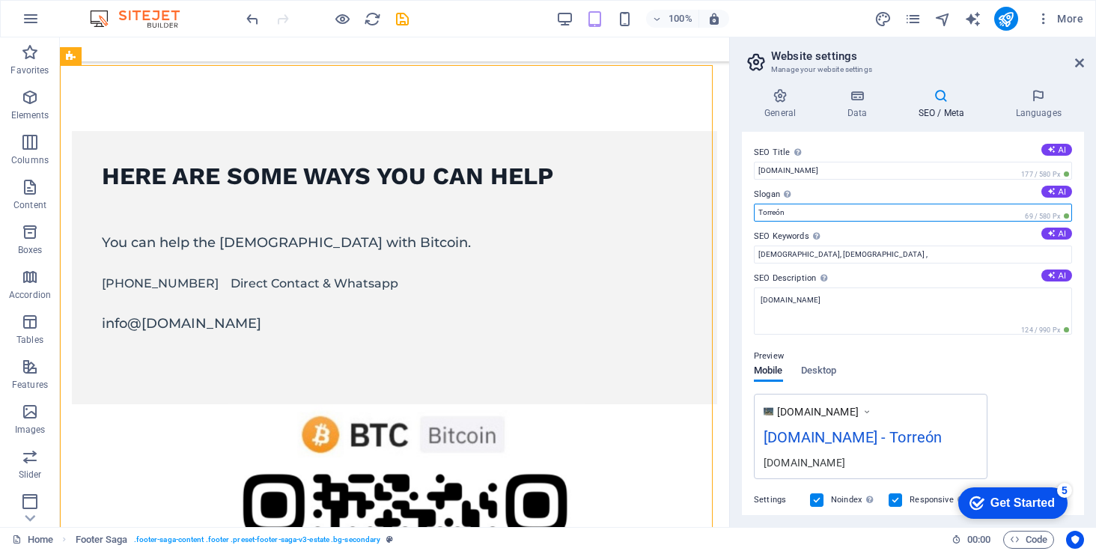
click at [788, 210] on input "Torreón" at bounding box center [913, 213] width 318 height 18
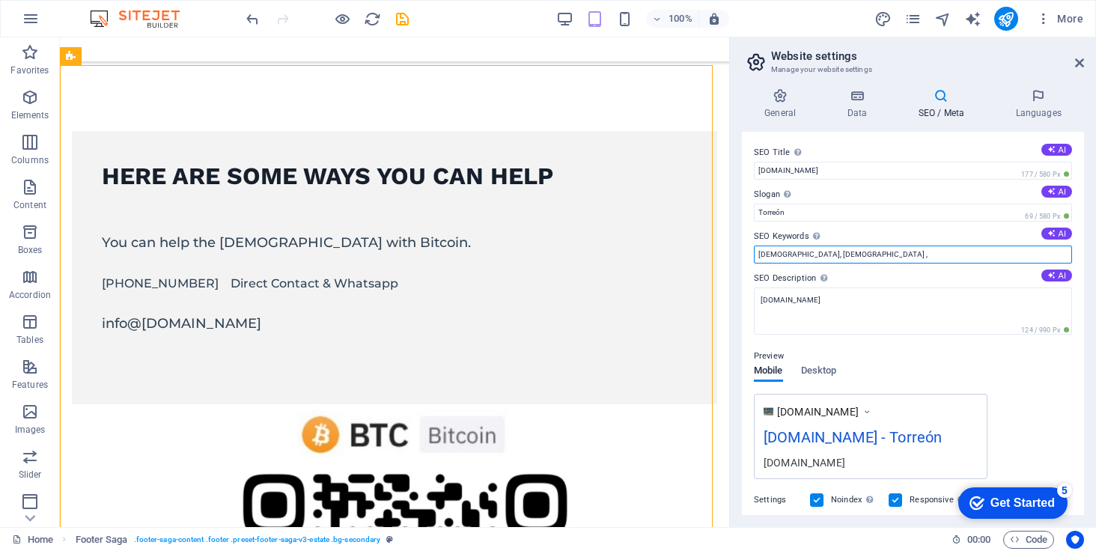
click at [924, 250] on input "[DEMOGRAPHIC_DATA], [DEMOGRAPHIC_DATA] ," at bounding box center [913, 255] width 318 height 18
paste input "surayamosque"
click at [888, 255] on input "[DEMOGRAPHIC_DATA], [DEMOGRAPHIC_DATA] , [DEMOGRAPHIC_DATA]" at bounding box center [913, 255] width 318 height 18
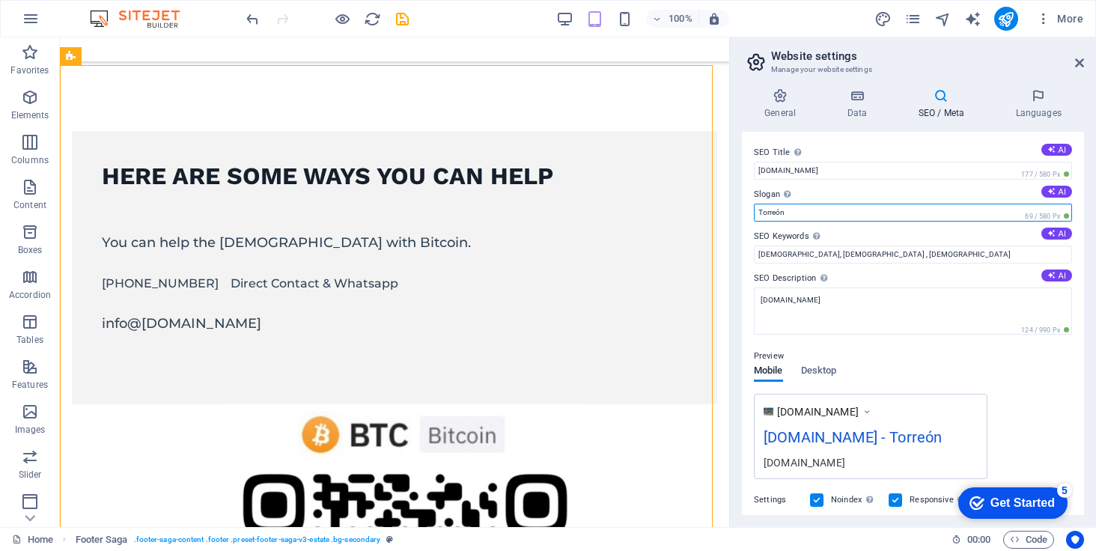
click at [788, 209] on input "Torreón" at bounding box center [913, 213] width 318 height 18
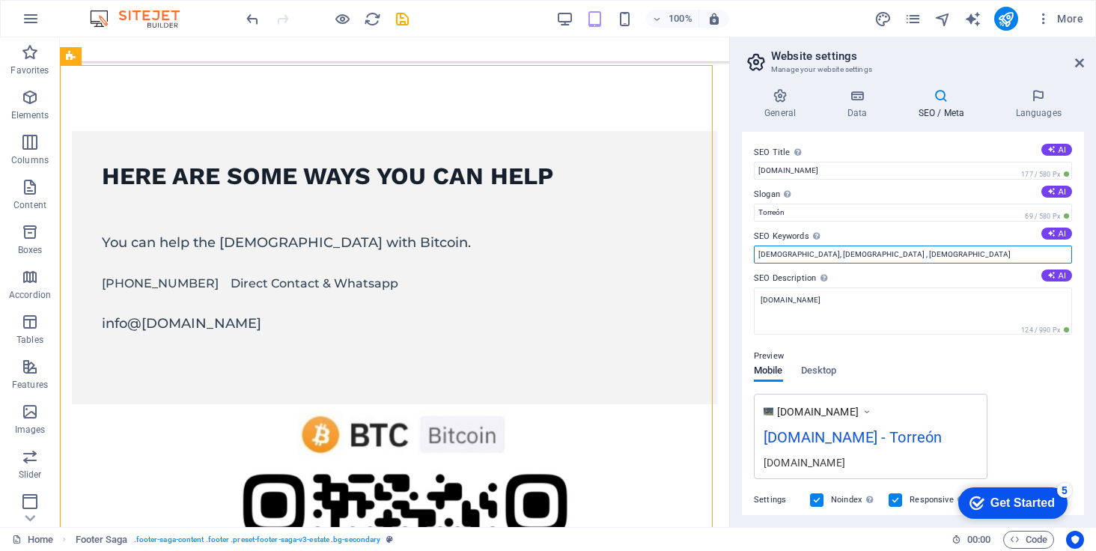
click at [932, 251] on input "[DEMOGRAPHIC_DATA], [DEMOGRAPHIC_DATA] , [DEMOGRAPHIC_DATA]" at bounding box center [913, 255] width 318 height 18
paste input "Torreón"
type input "[DEMOGRAPHIC_DATA], [DEMOGRAPHIC_DATA] , [DEMOGRAPHIC_DATA] [GEOGRAPHIC_DATA]"
click at [844, 102] on icon at bounding box center [856, 95] width 65 height 15
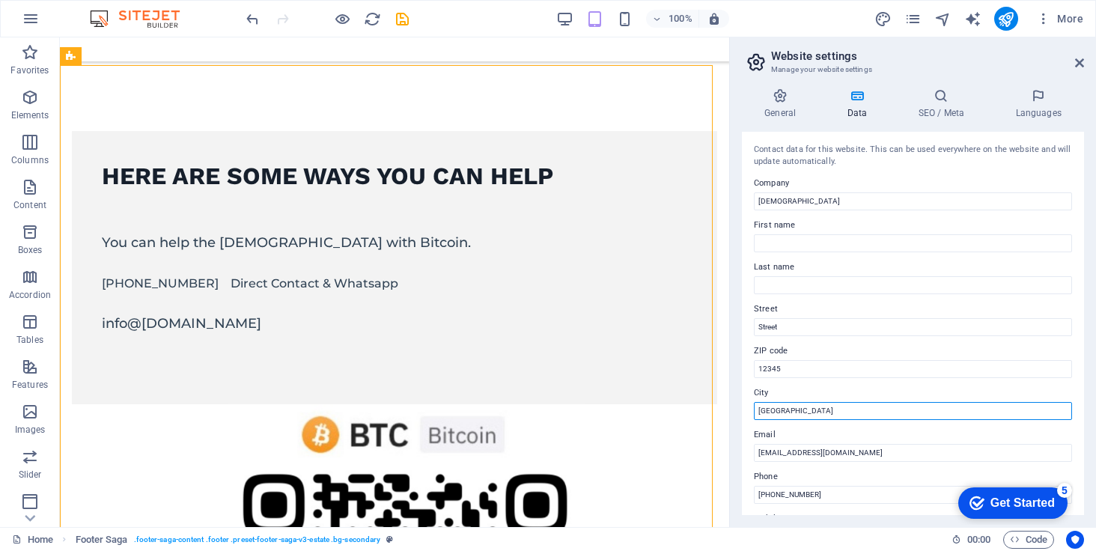
click at [805, 407] on input "[GEOGRAPHIC_DATA]" at bounding box center [913, 411] width 318 height 18
paste input "Torreón"
type input "Torreón"
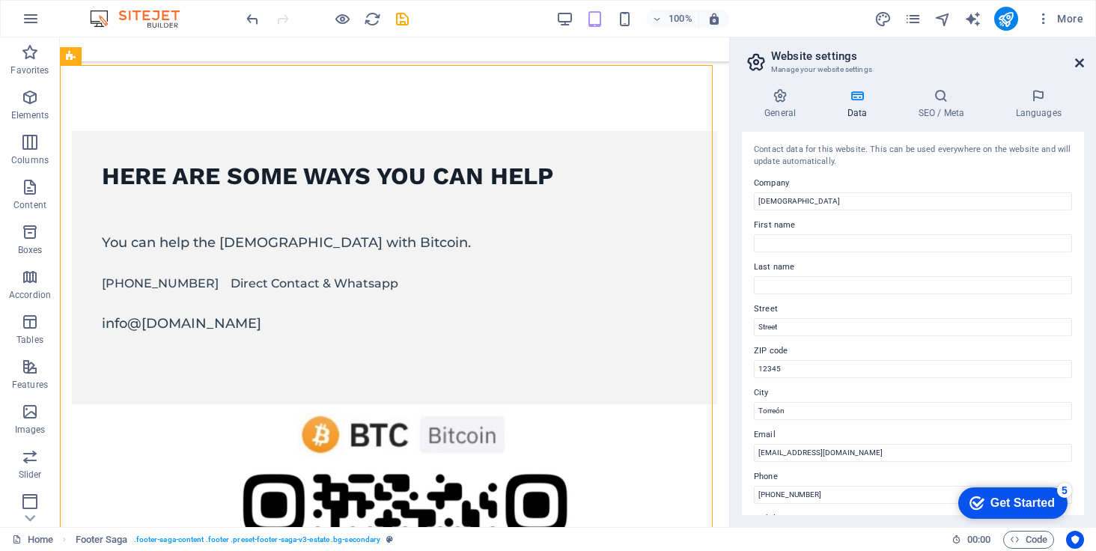
click at [1079, 59] on icon at bounding box center [1079, 63] width 9 height 12
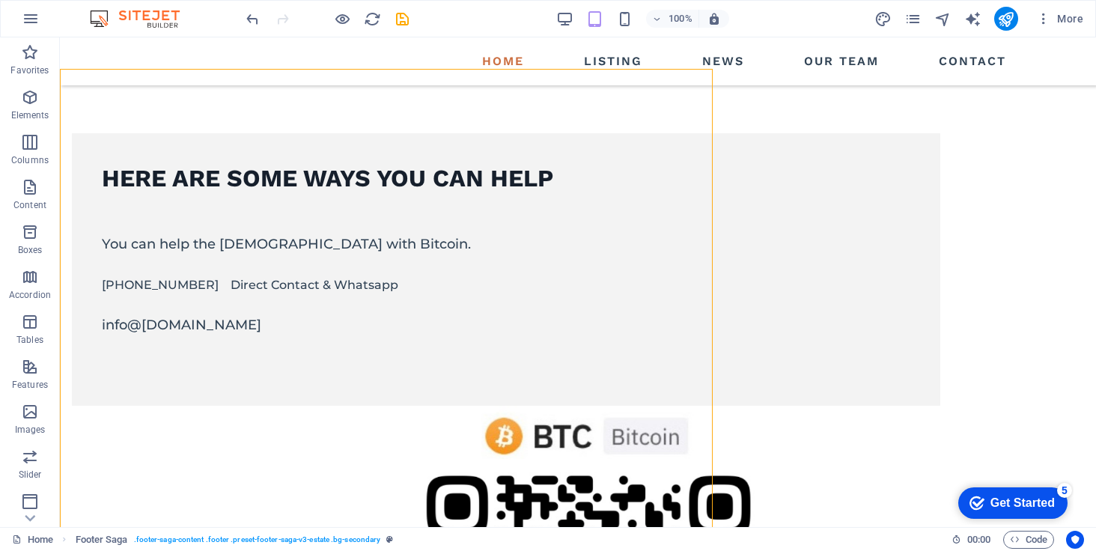
scroll to position [1631, 0]
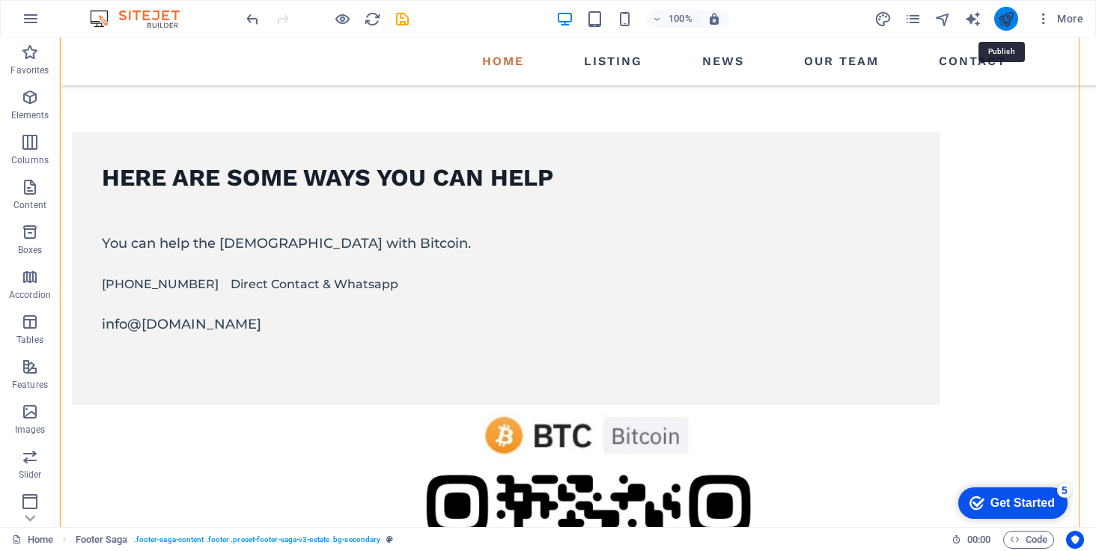
click at [1012, 26] on icon "publish" at bounding box center [1005, 18] width 17 height 17
